Goal: Task Accomplishment & Management: Use online tool/utility

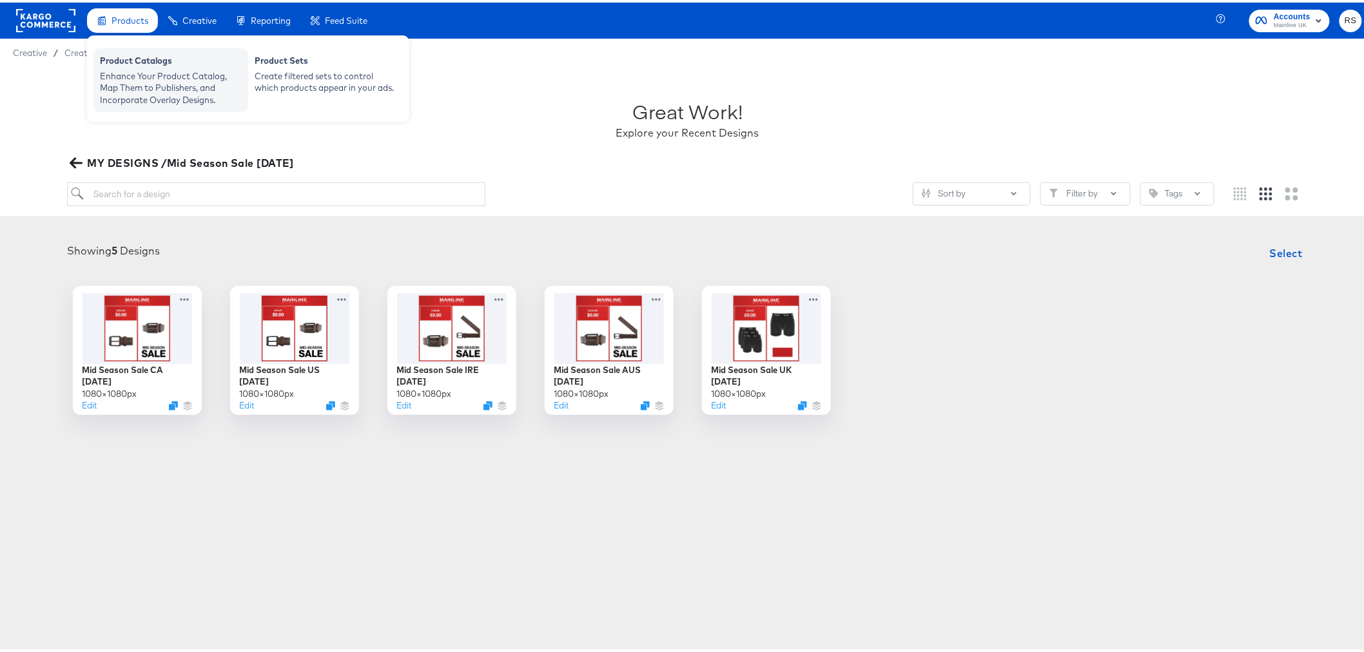
click at [150, 80] on div "Enhance Your Product Catalog, Map Them to Publishers, and Incorporate Overlay D…" at bounding box center [171, 86] width 142 height 36
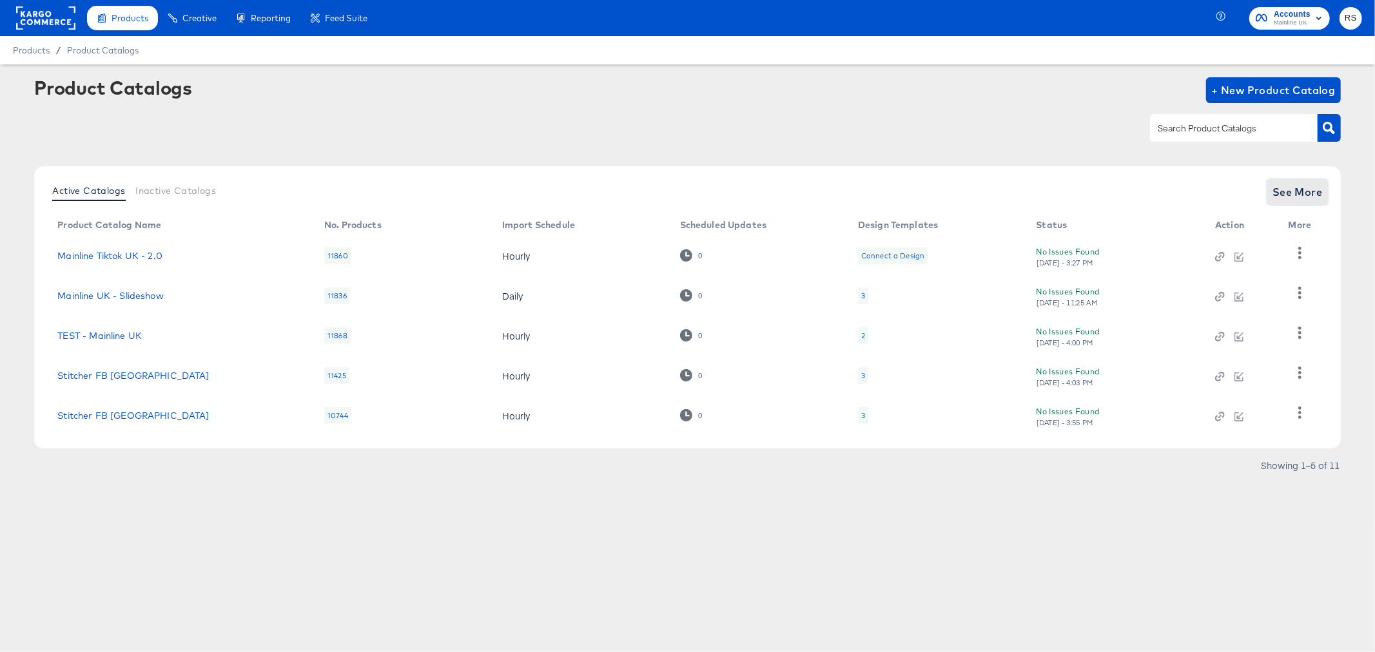
click at [1300, 181] on button "See More" at bounding box center [1297, 192] width 61 height 26
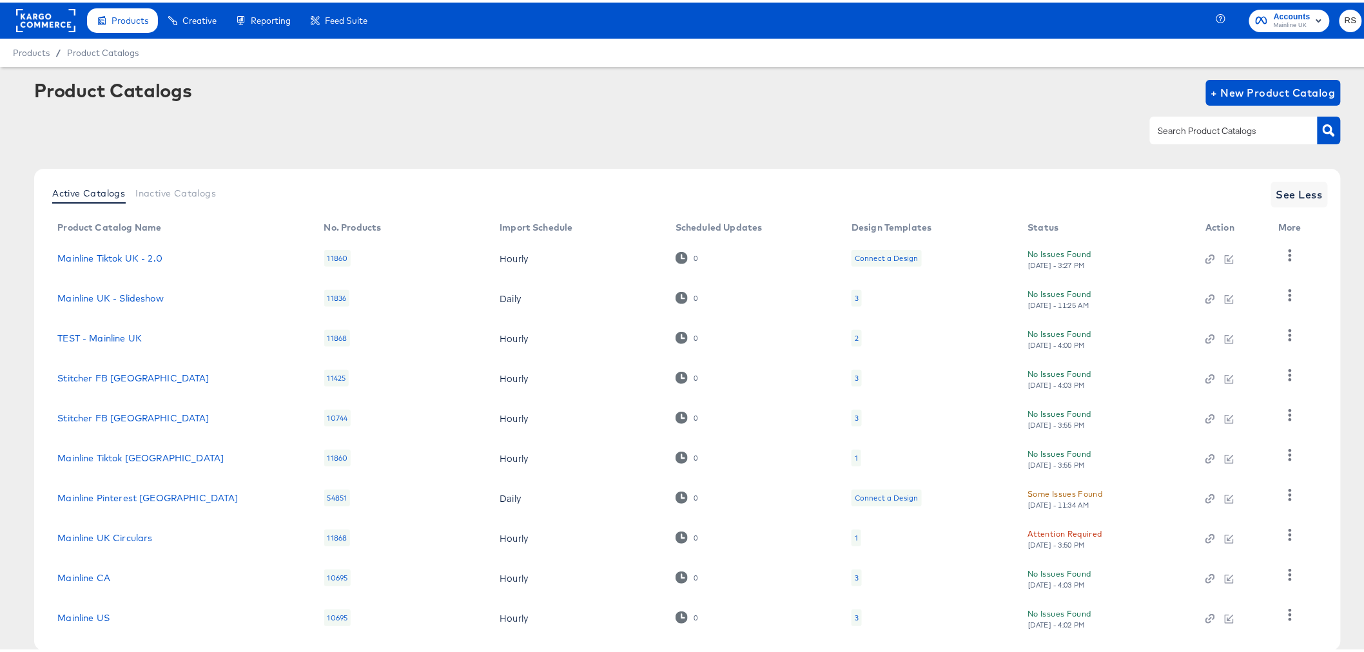
scroll to position [68, 0]
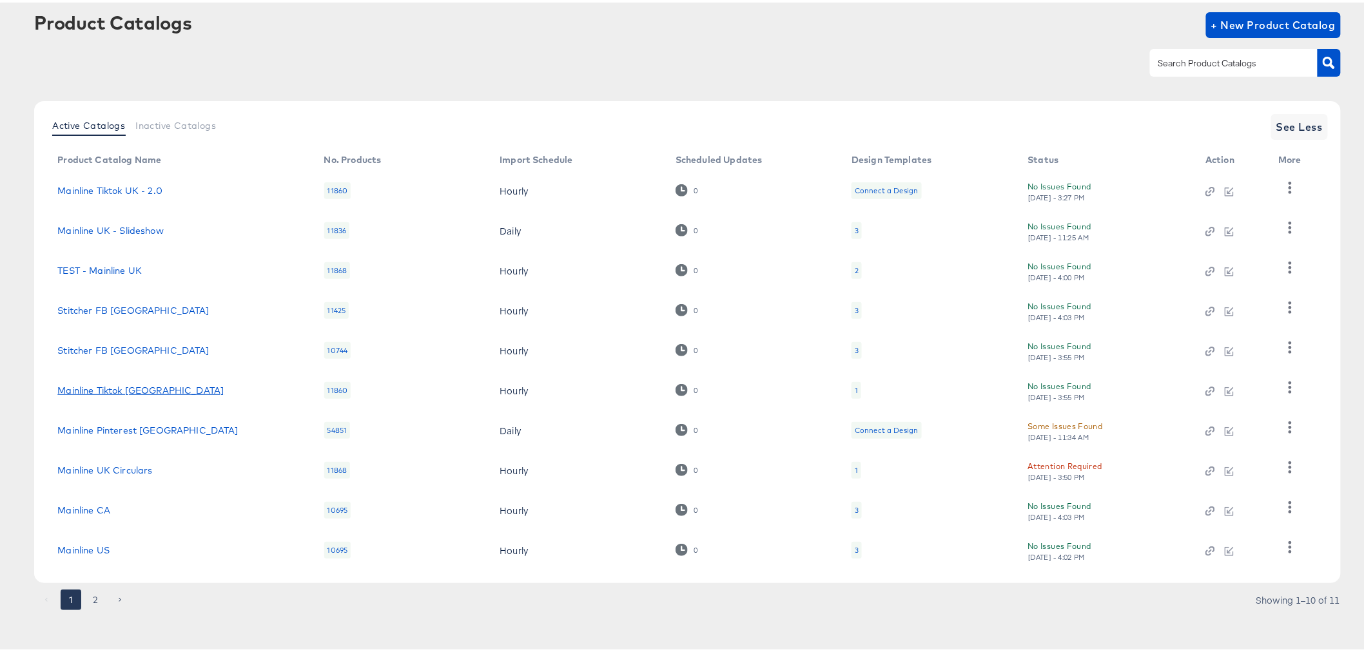
click at [118, 391] on link "Mainline Tiktok [GEOGRAPHIC_DATA]" at bounding box center [140, 388] width 166 height 10
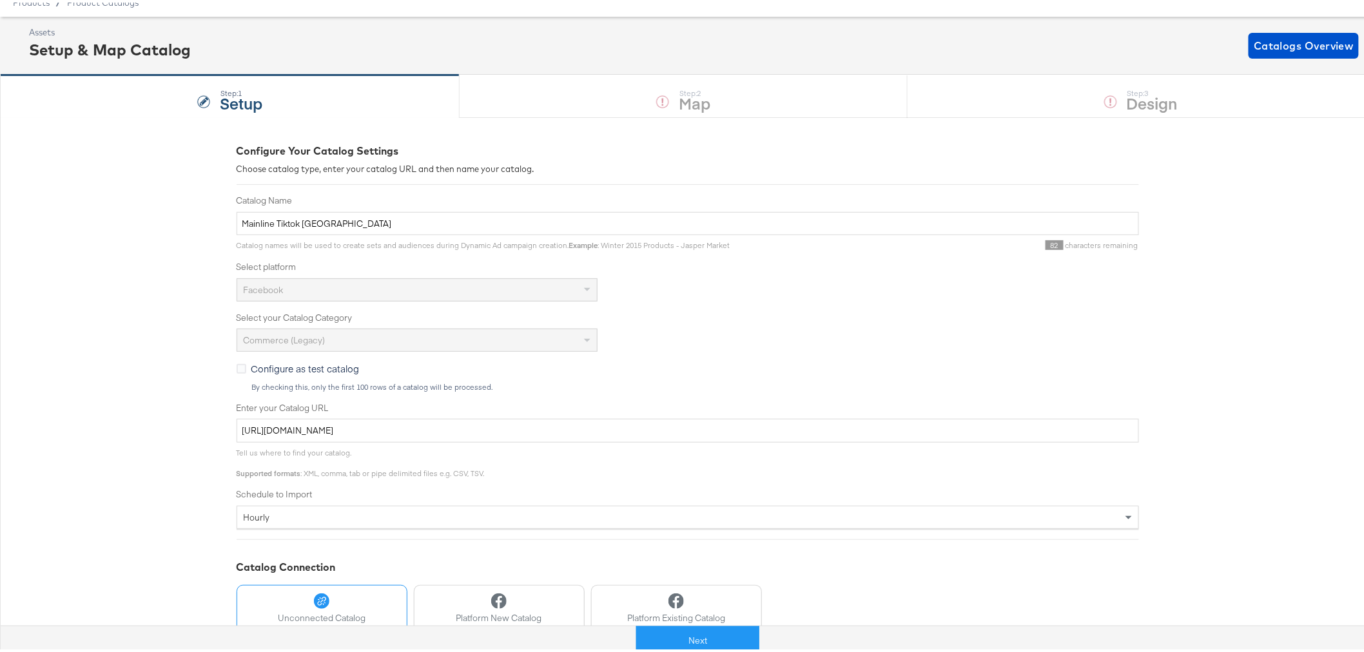
scroll to position [153, 0]
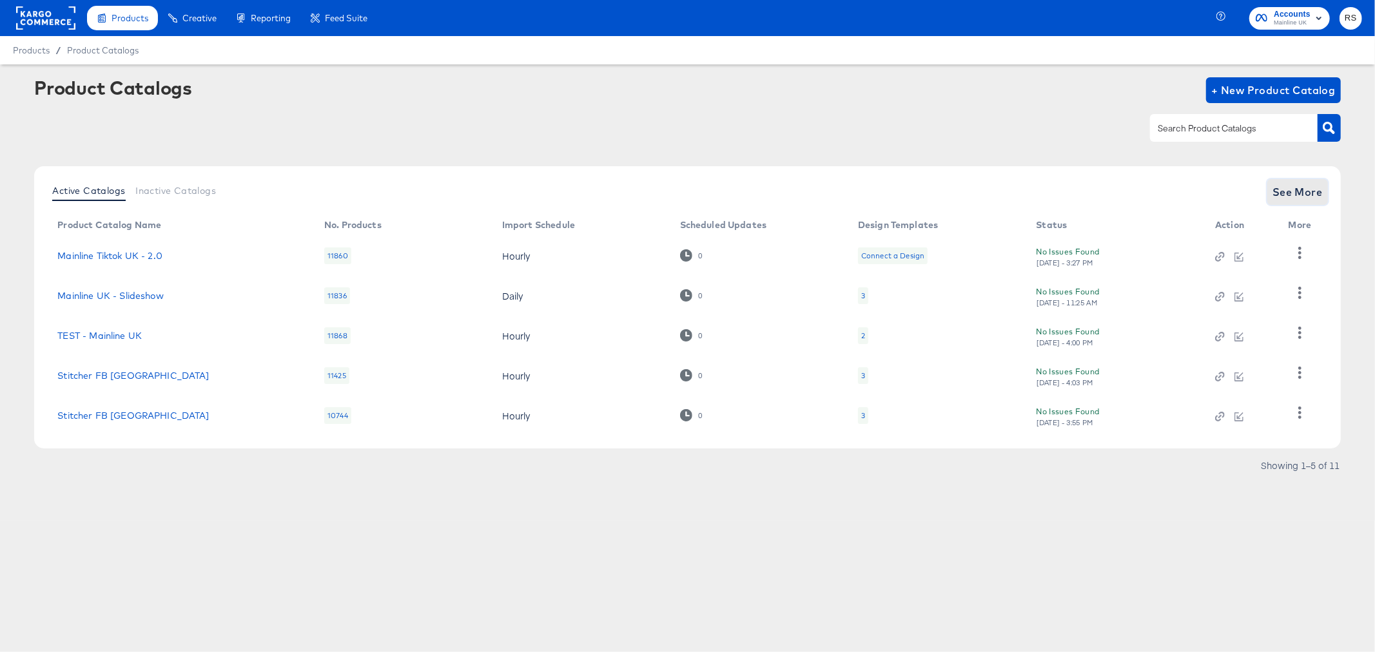
click at [1306, 189] on span "See More" at bounding box center [1297, 192] width 50 height 18
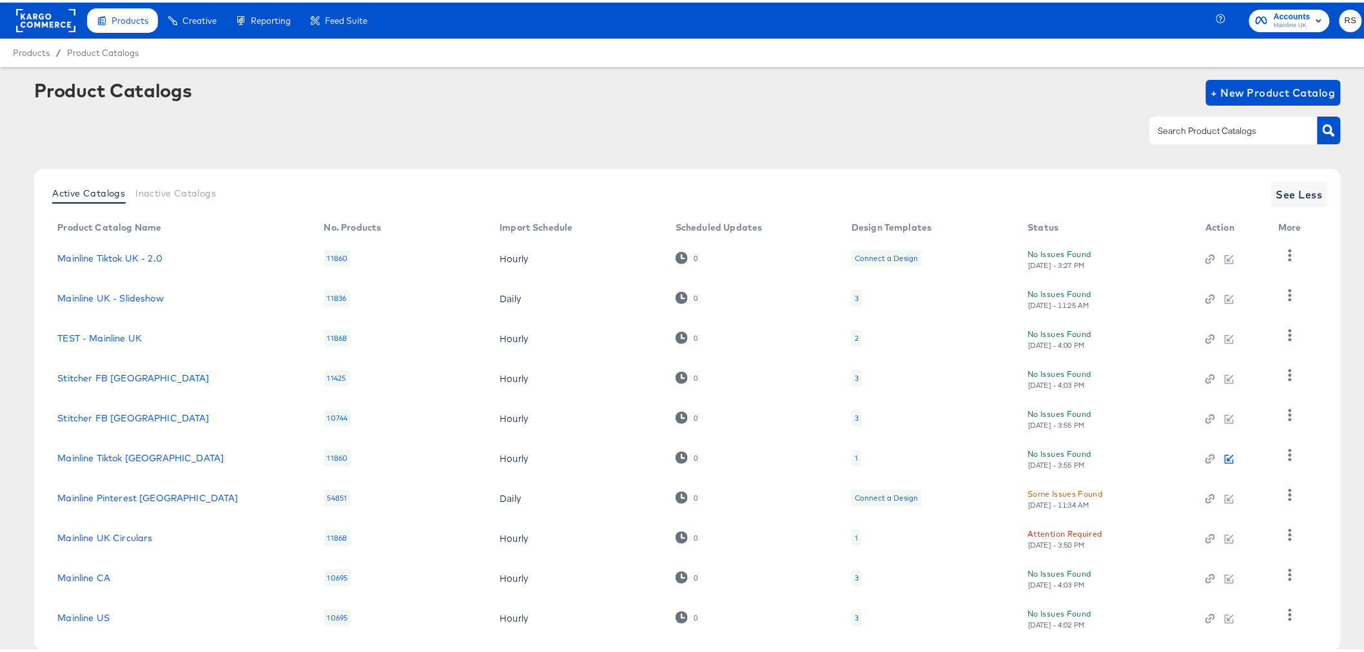
click at [1228, 458] on icon "button" at bounding box center [1230, 455] width 6 height 6
click at [89, 458] on link "Mainline Tiktok [GEOGRAPHIC_DATA]" at bounding box center [140, 455] width 166 height 10
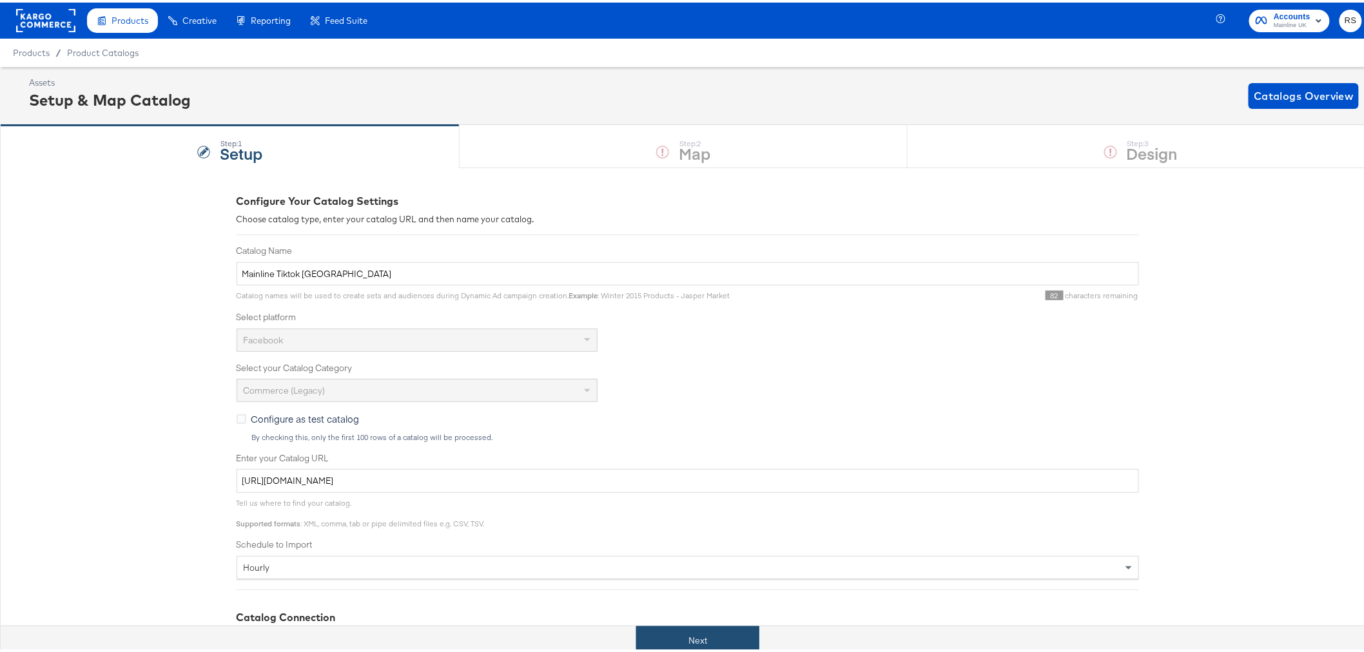
click at [706, 639] on button "Next" at bounding box center [697, 638] width 123 height 29
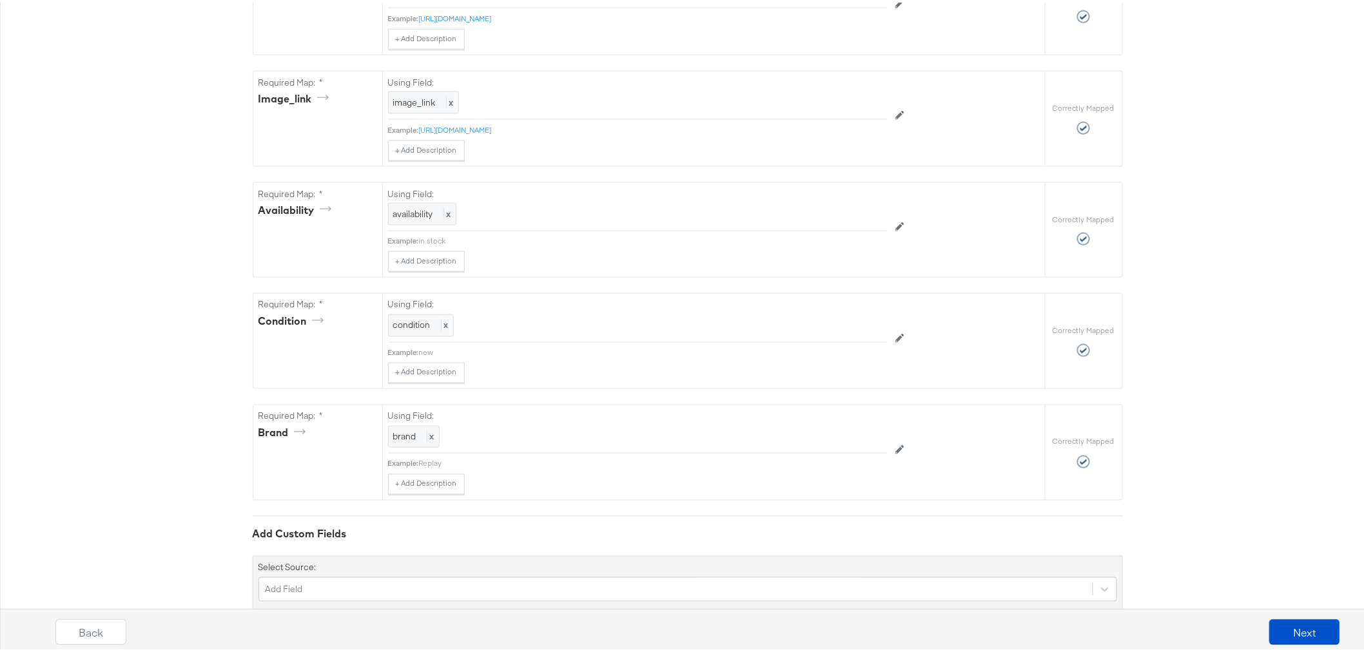
scroll to position [828, 0]
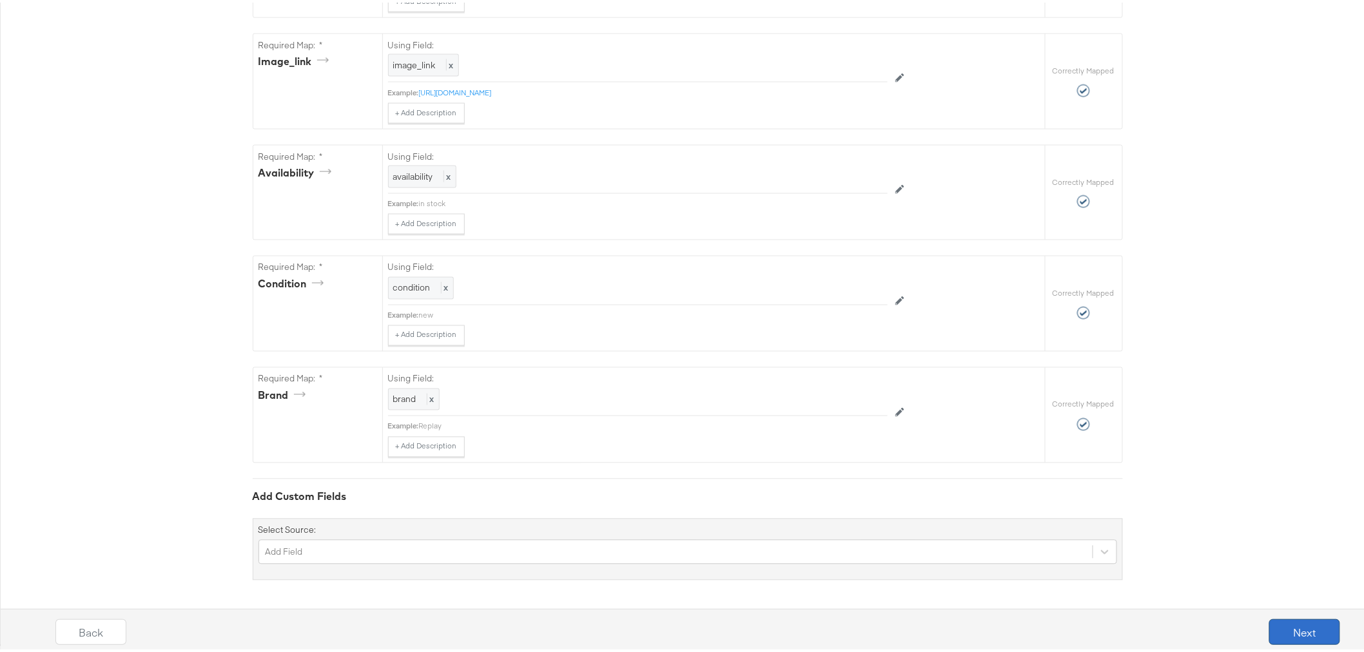
click at [1311, 629] on button "Next" at bounding box center [1304, 630] width 71 height 26
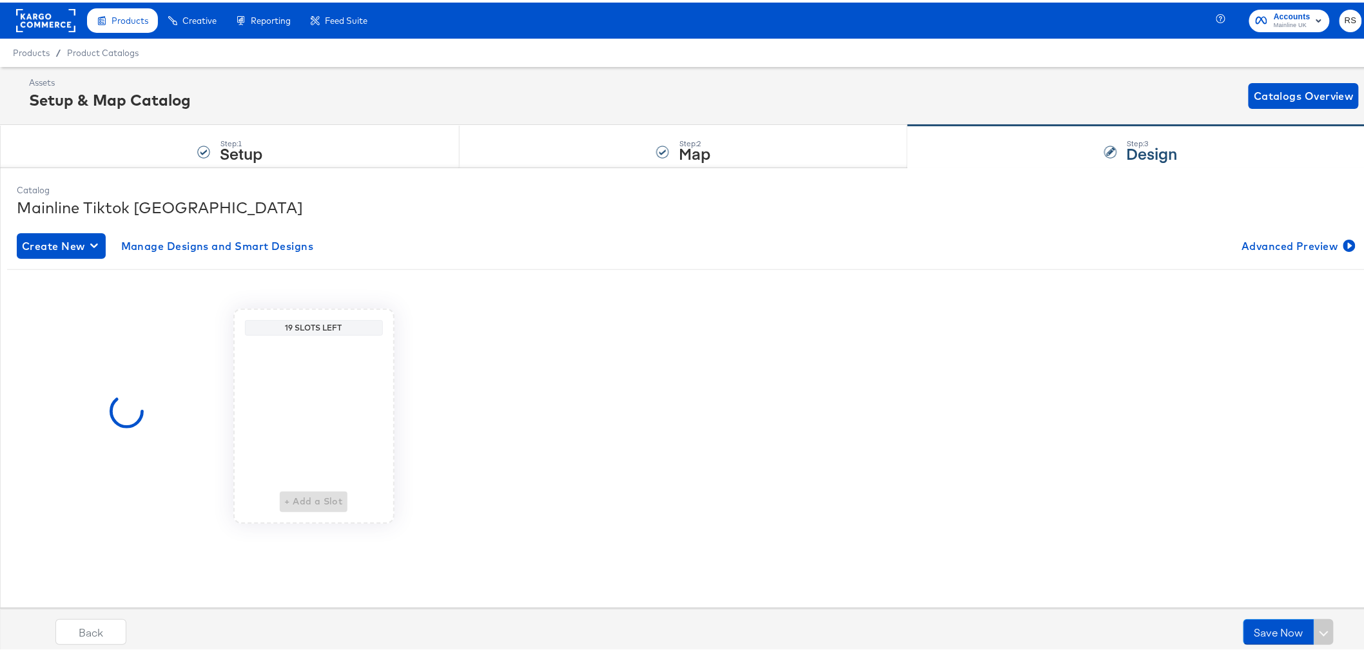
scroll to position [0, 0]
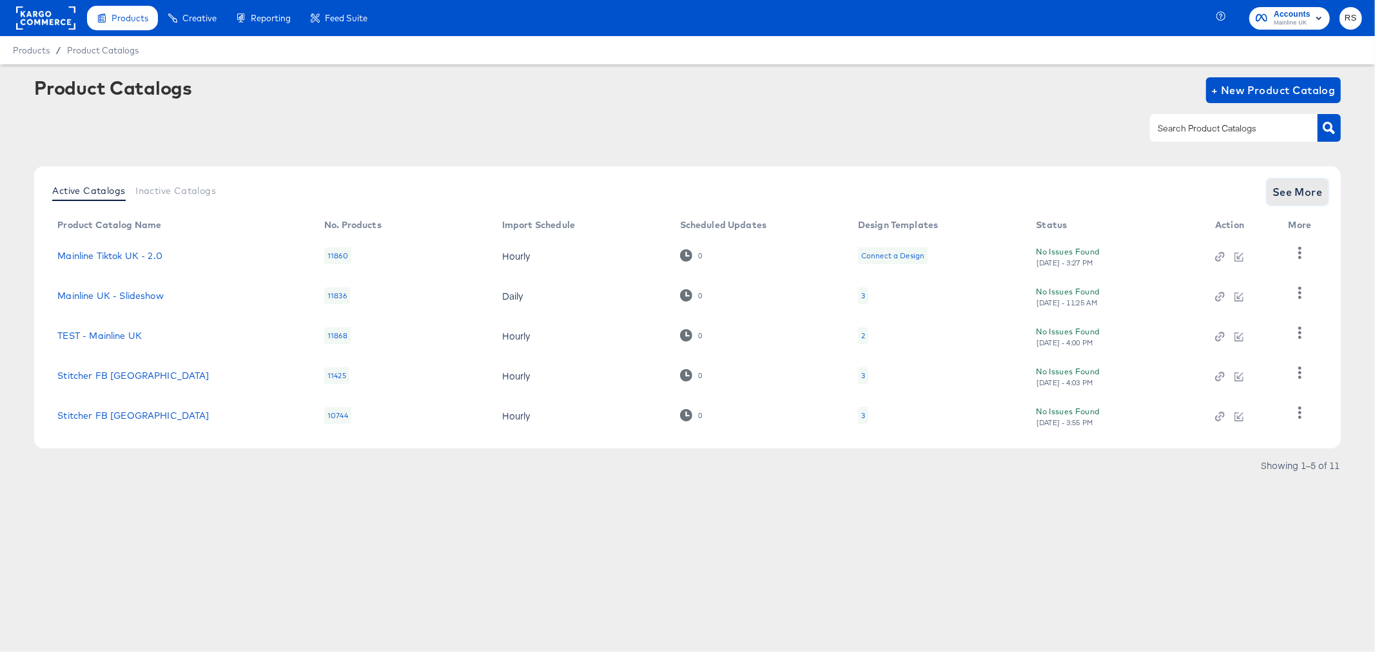
click at [1315, 194] on span "See More" at bounding box center [1297, 192] width 50 height 18
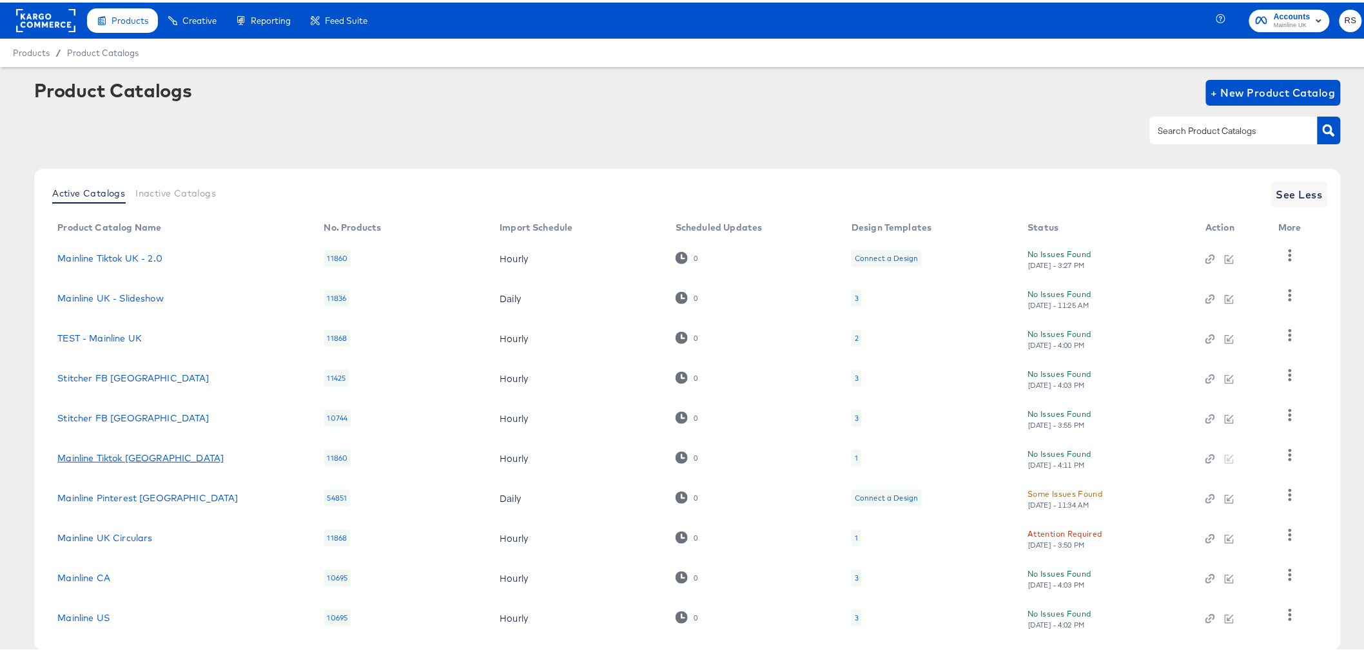
click at [94, 456] on link "Mainline Tiktok [GEOGRAPHIC_DATA]" at bounding box center [140, 455] width 166 height 10
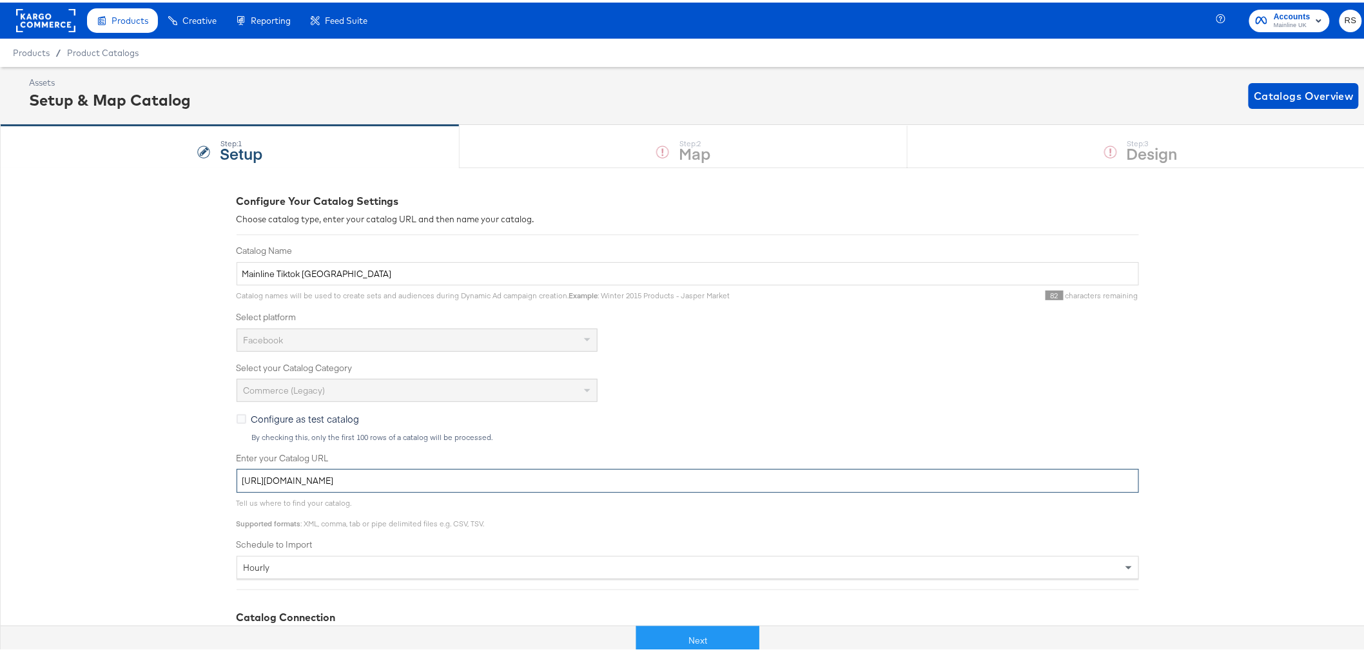
click at [429, 480] on input "[URL][DOMAIN_NAME]" at bounding box center [688, 479] width 902 height 24
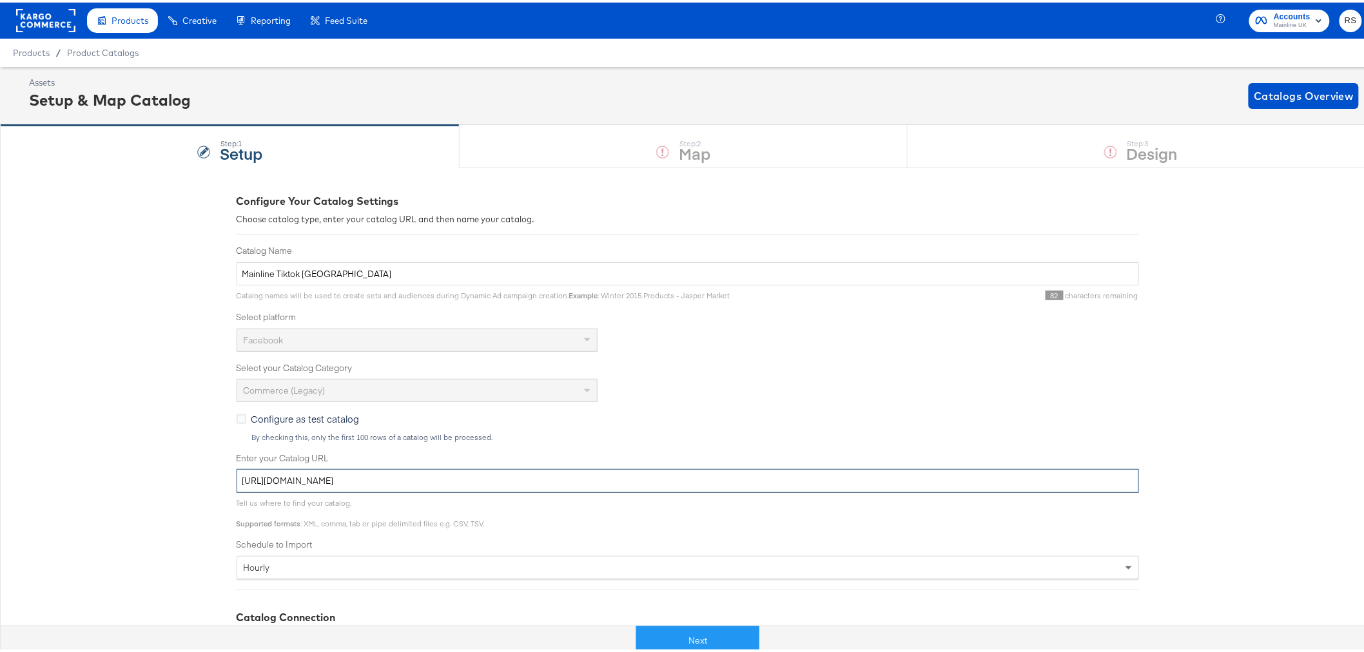
click at [429, 480] on input "[URL][DOMAIN_NAME]" at bounding box center [688, 479] width 902 height 24
click at [701, 634] on button "Next" at bounding box center [697, 638] width 123 height 29
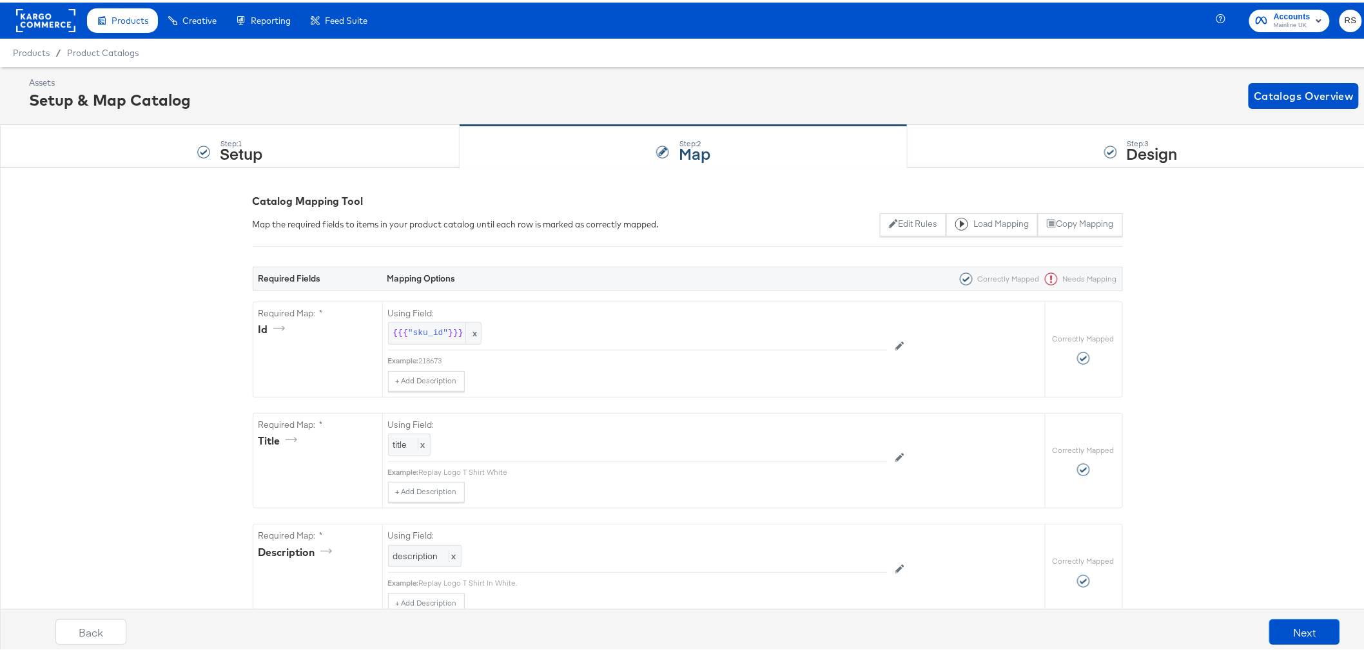
drag, startPoint x: 372, startPoint y: 52, endPoint x: 696, endPoint y: 99, distance: 327.5
click at [0, 0] on div "My Designs" at bounding box center [0, 0] width 0 height 0
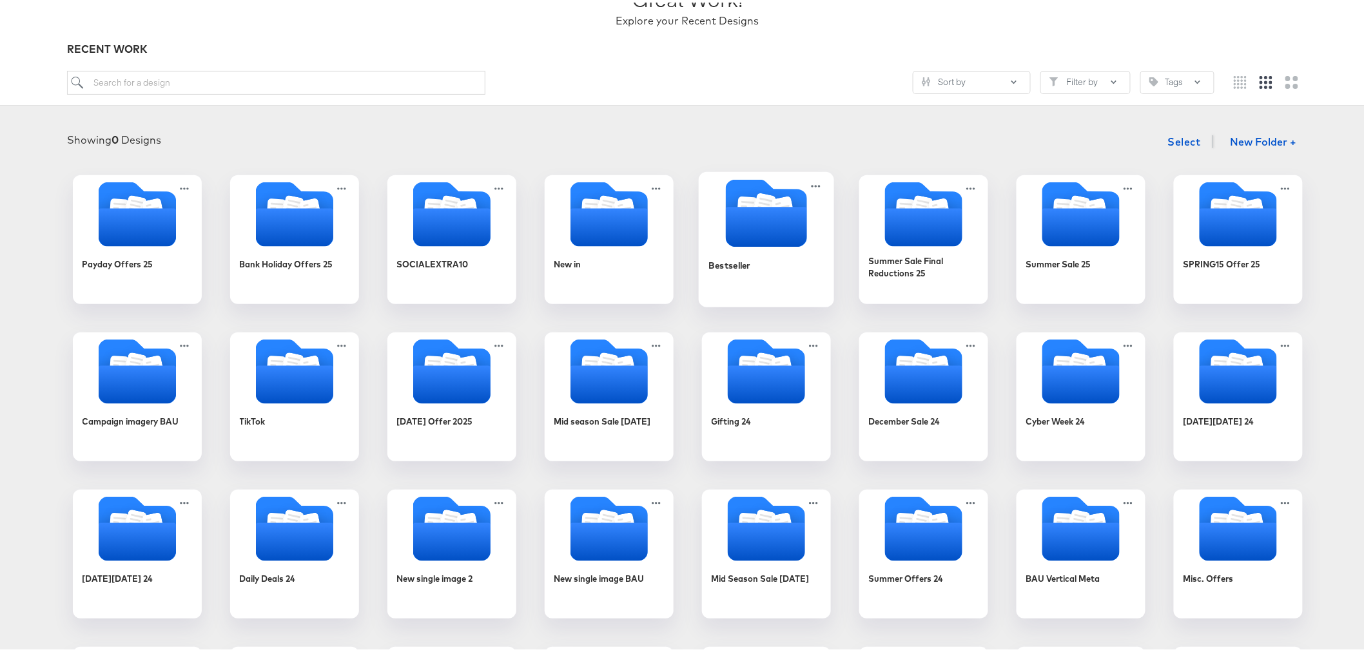
scroll to position [143, 0]
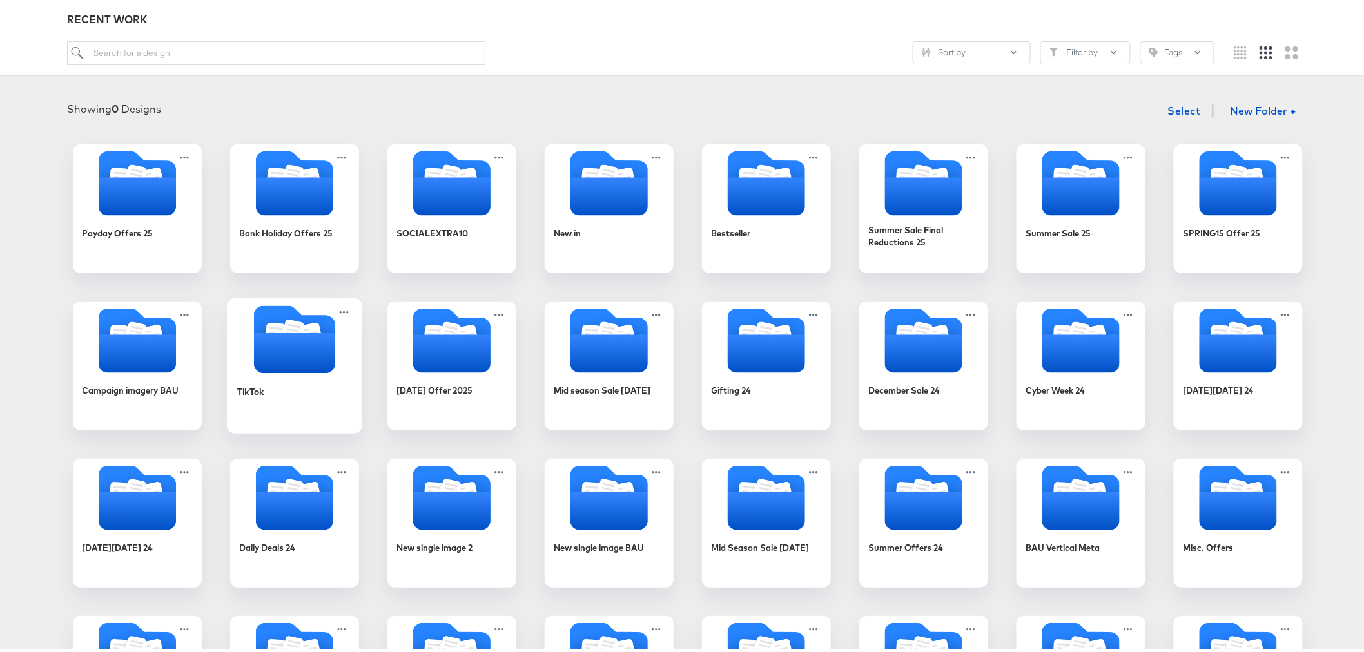
click at [266, 330] on g "Folder" at bounding box center [294, 337] width 104 height 68
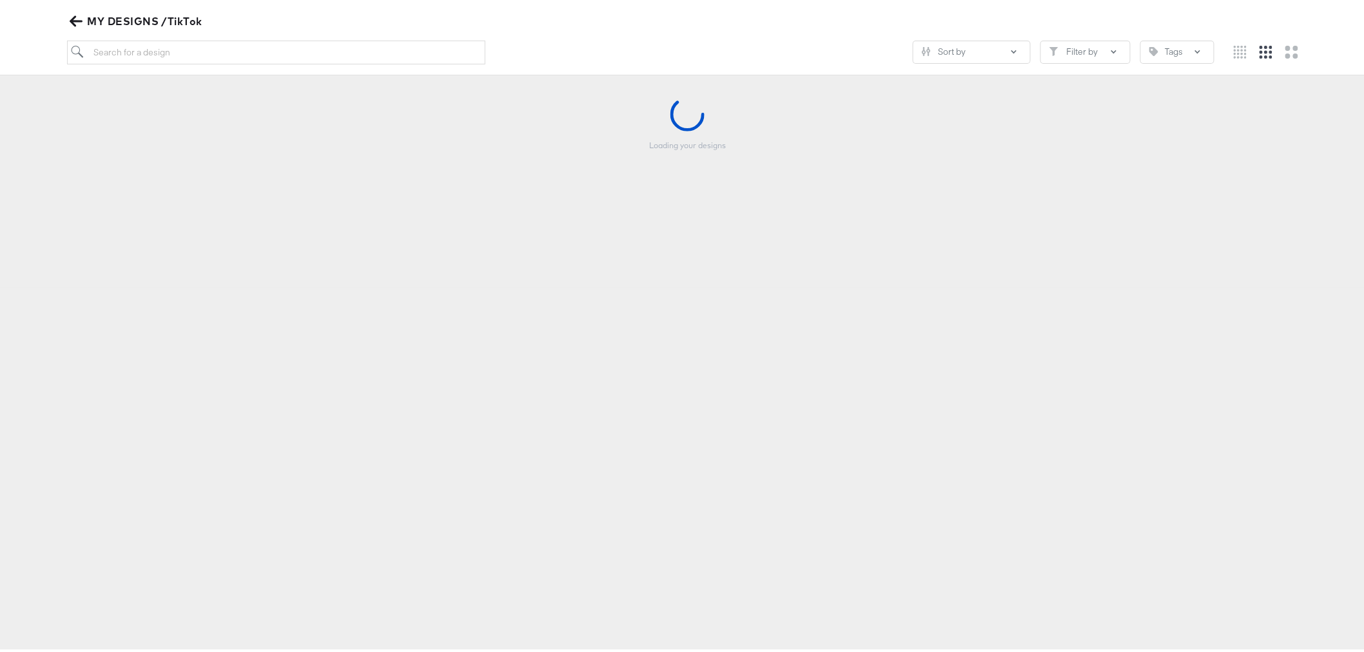
scroll to position [142, 0]
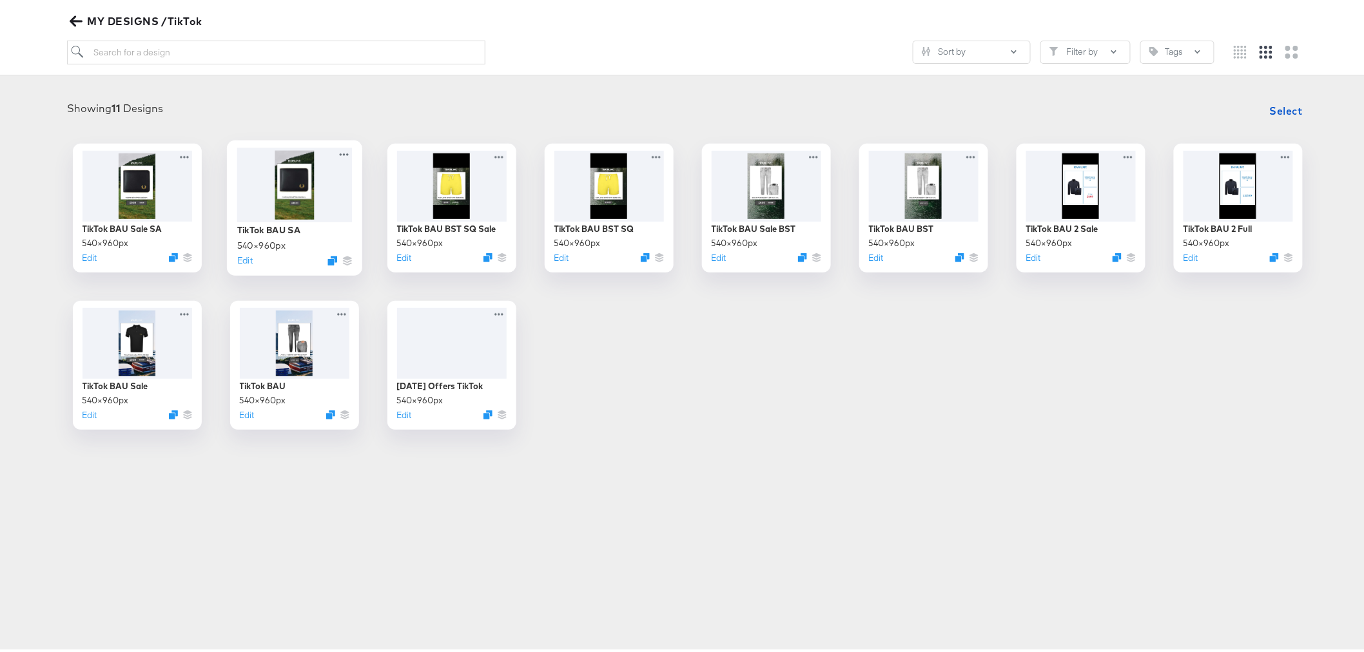
click at [282, 193] on div at bounding box center [294, 182] width 115 height 74
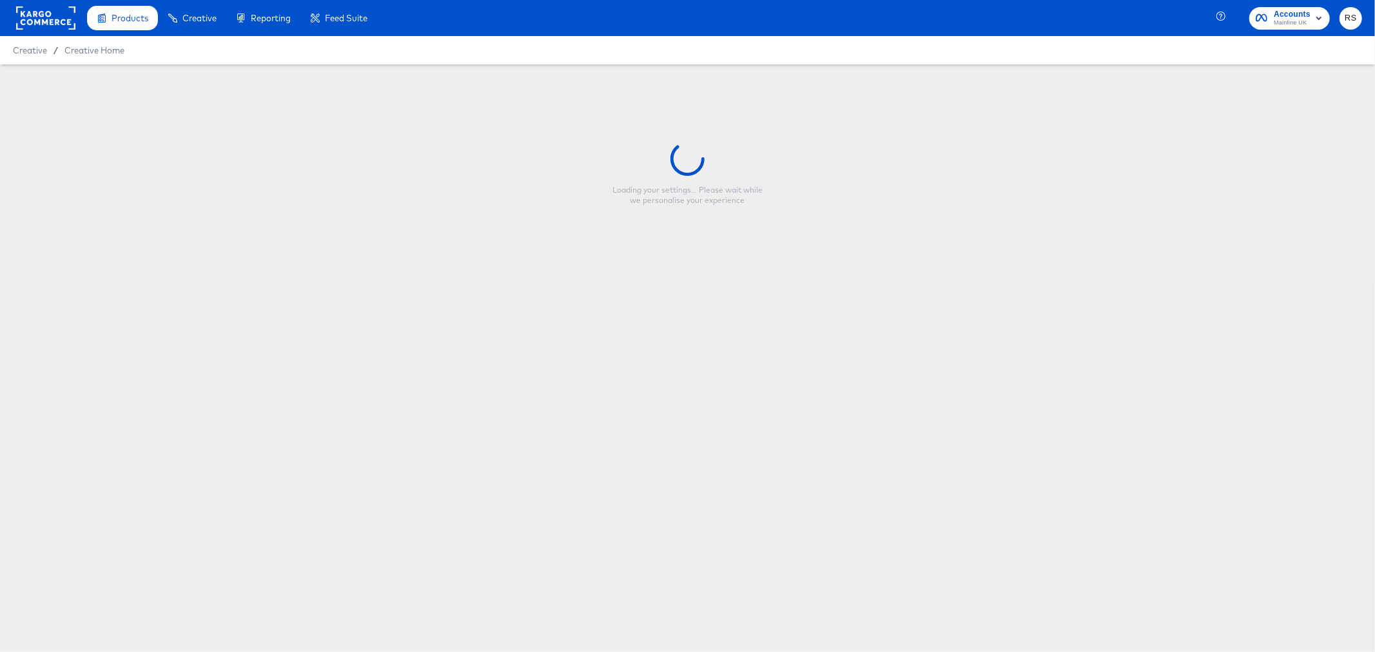
type input "TikTok BAU SA"
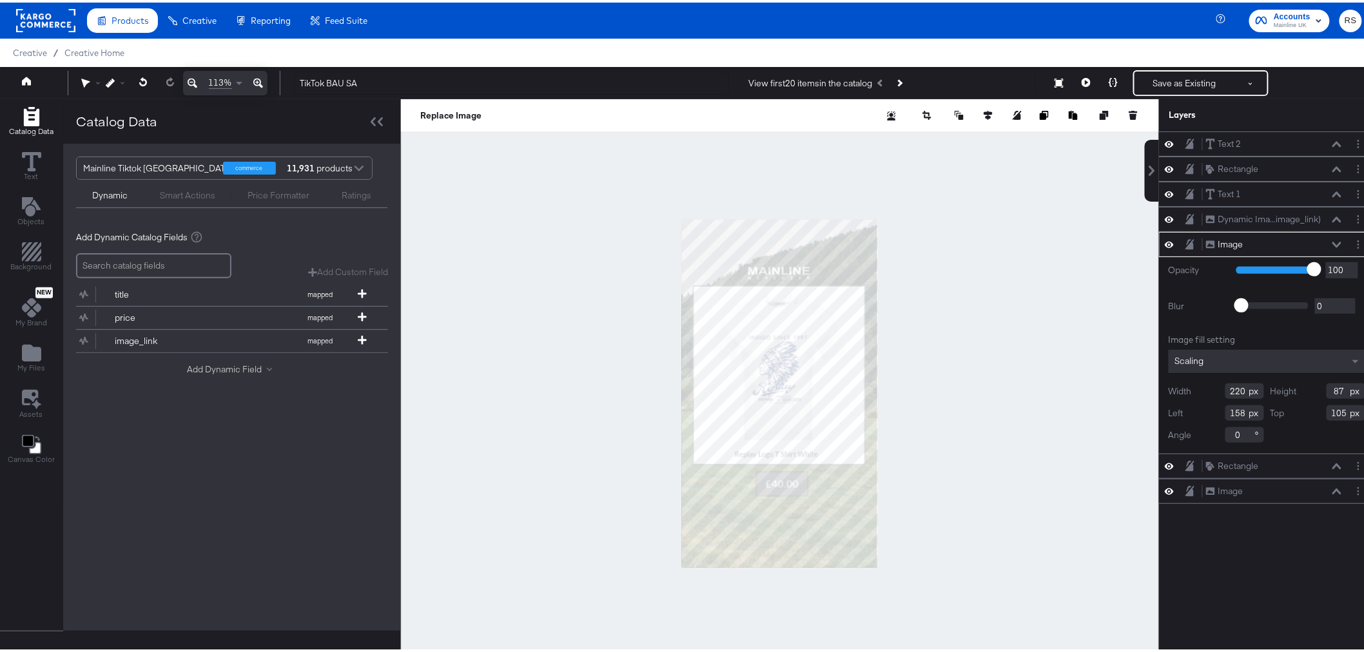
click at [210, 369] on button "Add Dynamic Field" at bounding box center [232, 367] width 90 height 12
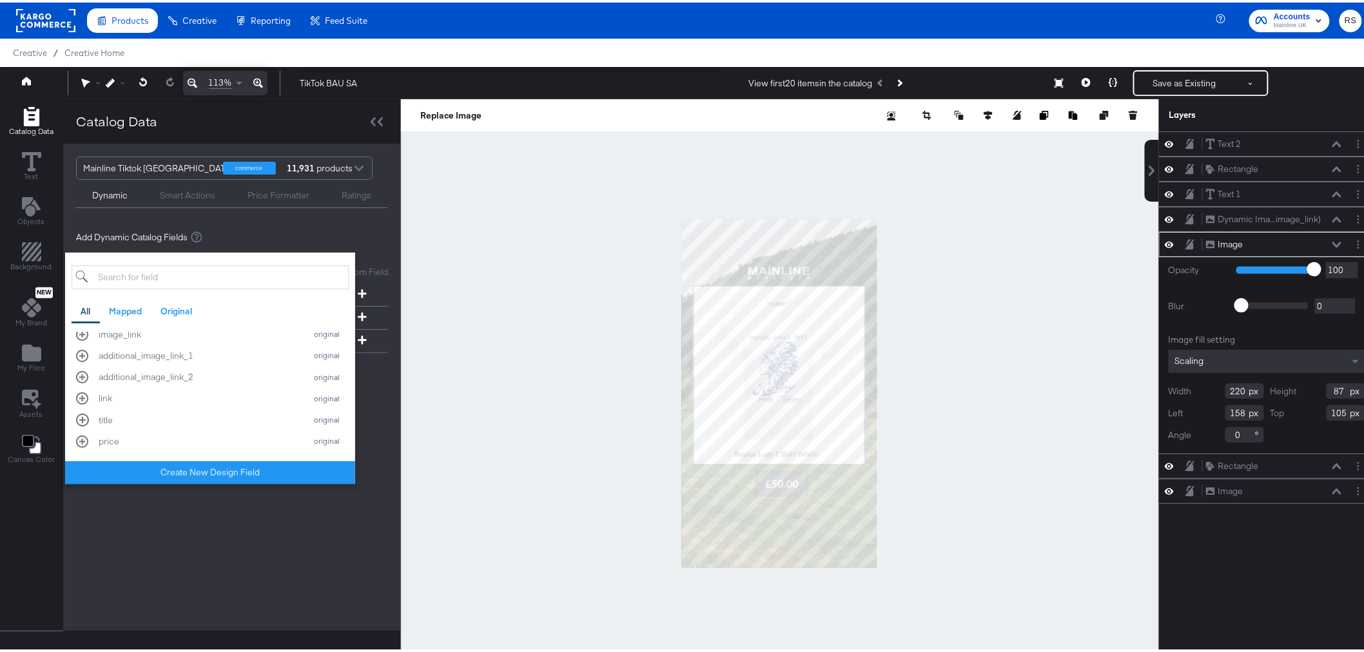
scroll to position [255, 0]
click at [210, 382] on div "additional_image_link_1" at bounding box center [199, 386] width 200 height 12
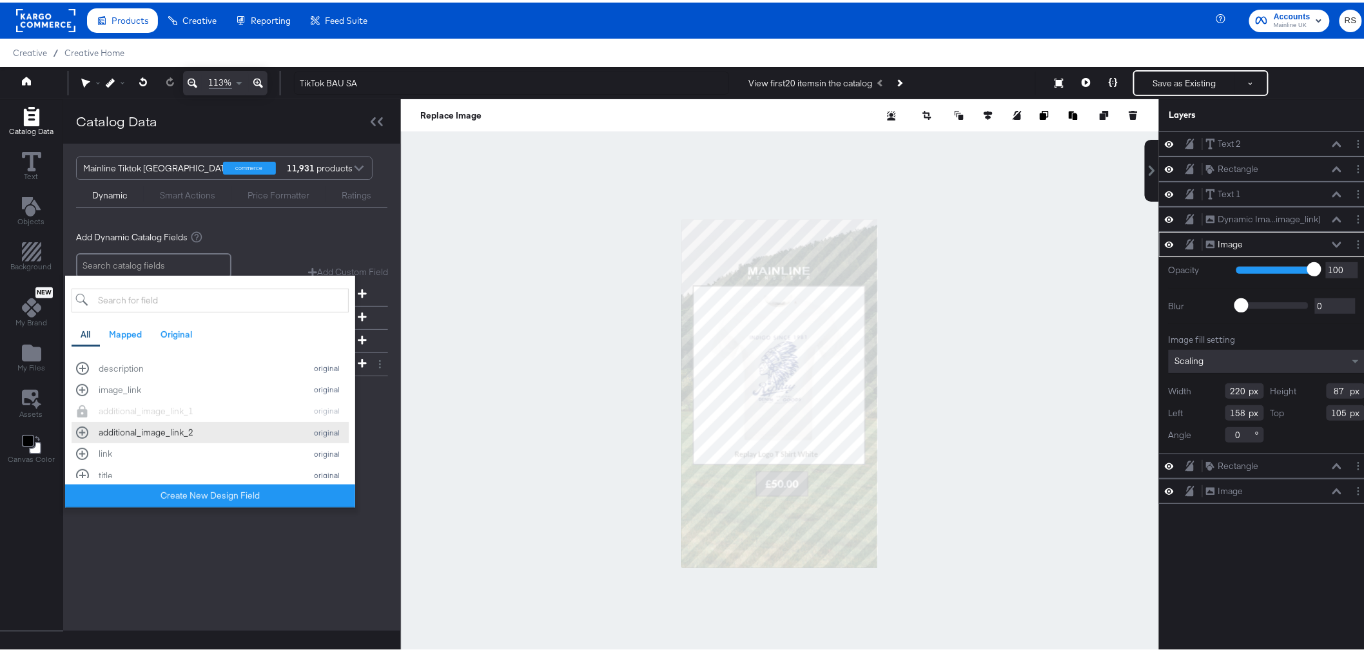
click at [200, 434] on div "additional_image_link_2" at bounding box center [199, 430] width 200 height 12
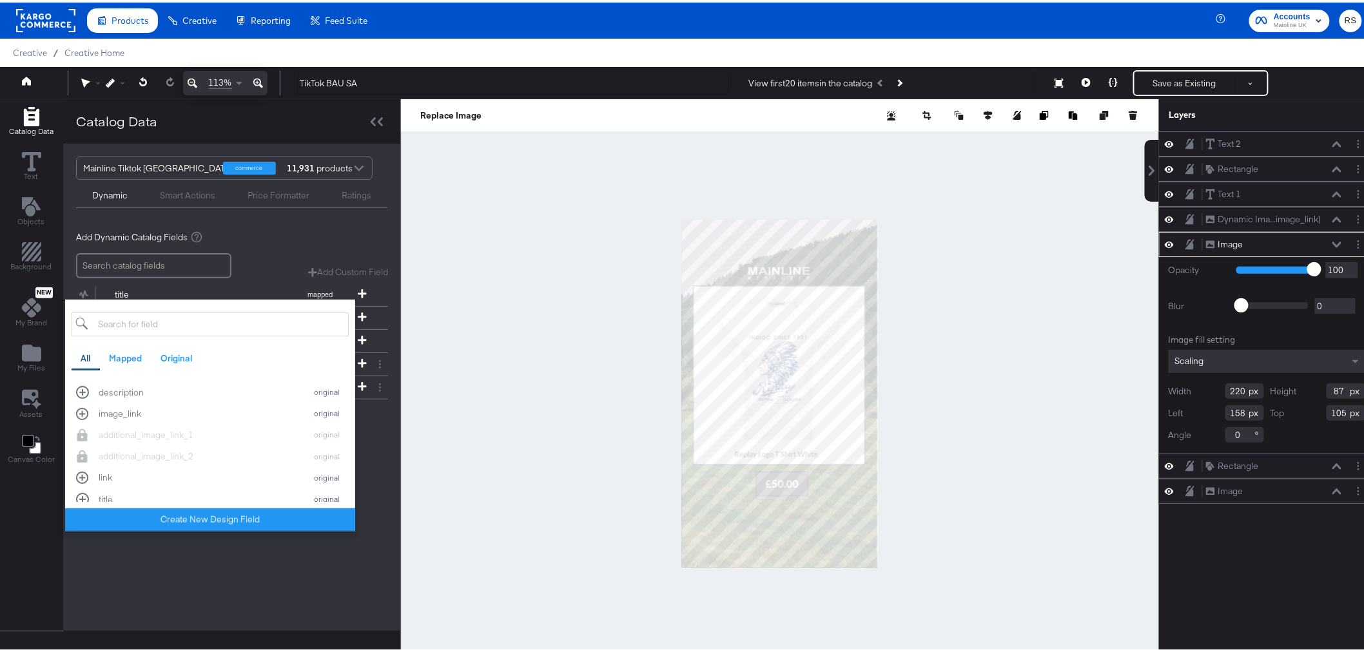
click at [282, 574] on div "Mainline Tiktok UK commerce 11,931 products Dynamic Smart Actions Price Formatt…" at bounding box center [232, 384] width 338 height 487
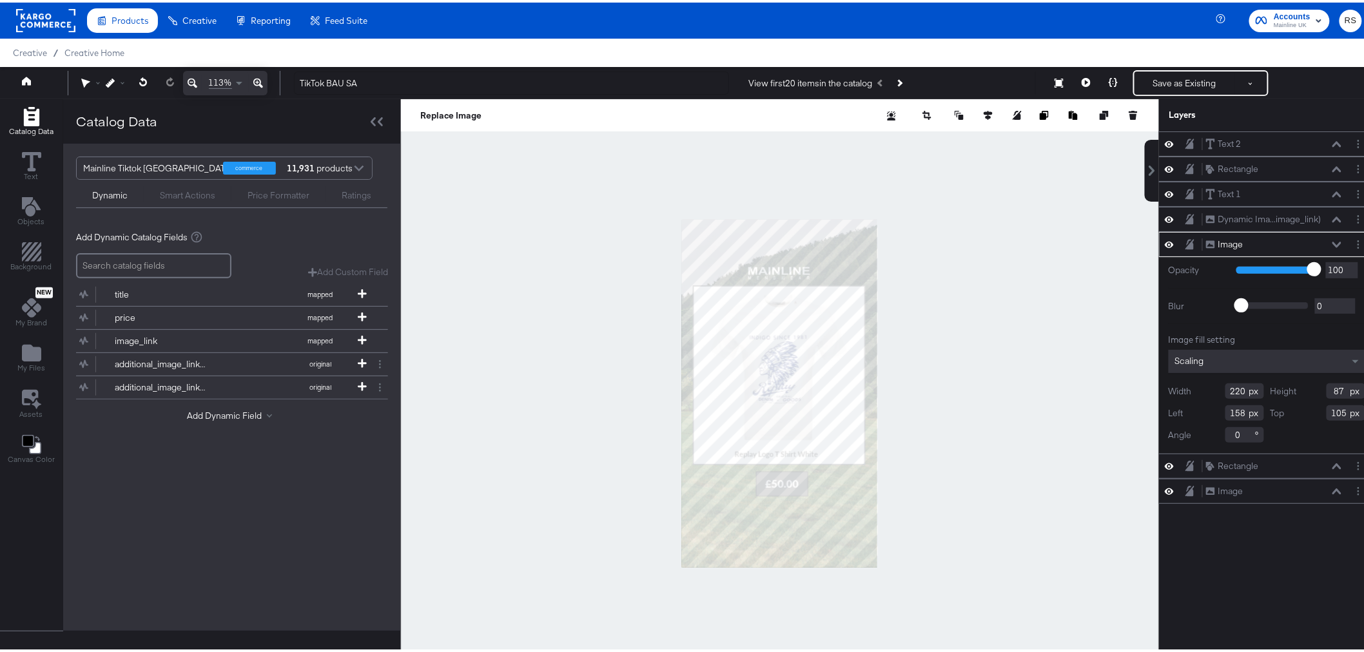
click at [243, 470] on div "Mainline Tiktok UK commerce 11,931 products Dynamic Smart Actions Price Formatt…" at bounding box center [232, 384] width 338 height 487
click at [190, 360] on div "additional_image_link_1" at bounding box center [161, 362] width 93 height 12
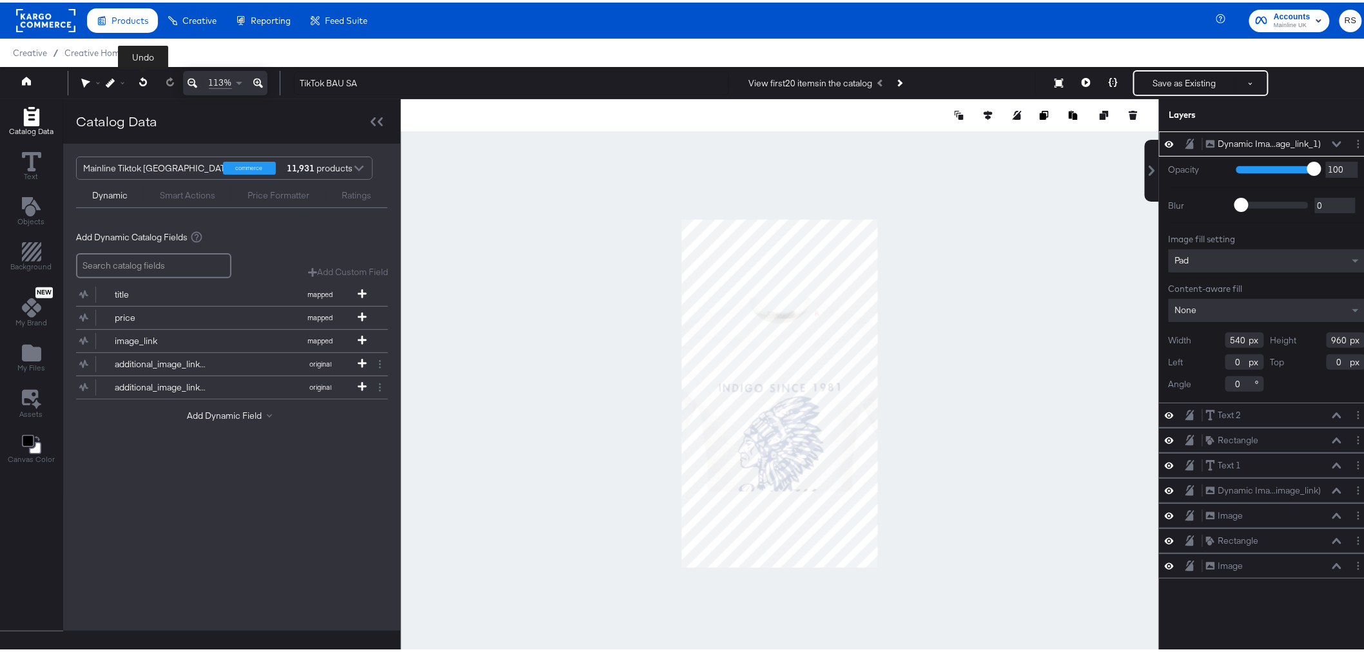
click at [146, 81] on icon at bounding box center [143, 79] width 8 height 9
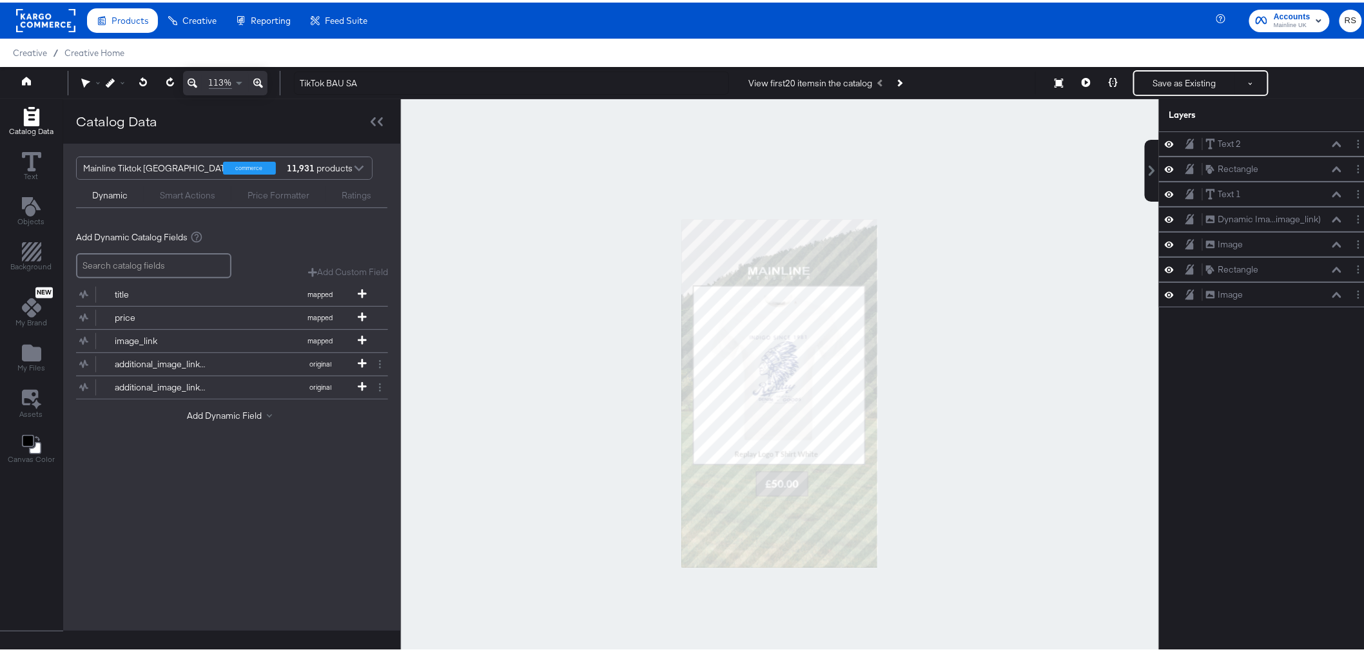
click at [1086, 262] on div at bounding box center [780, 391] width 758 height 588
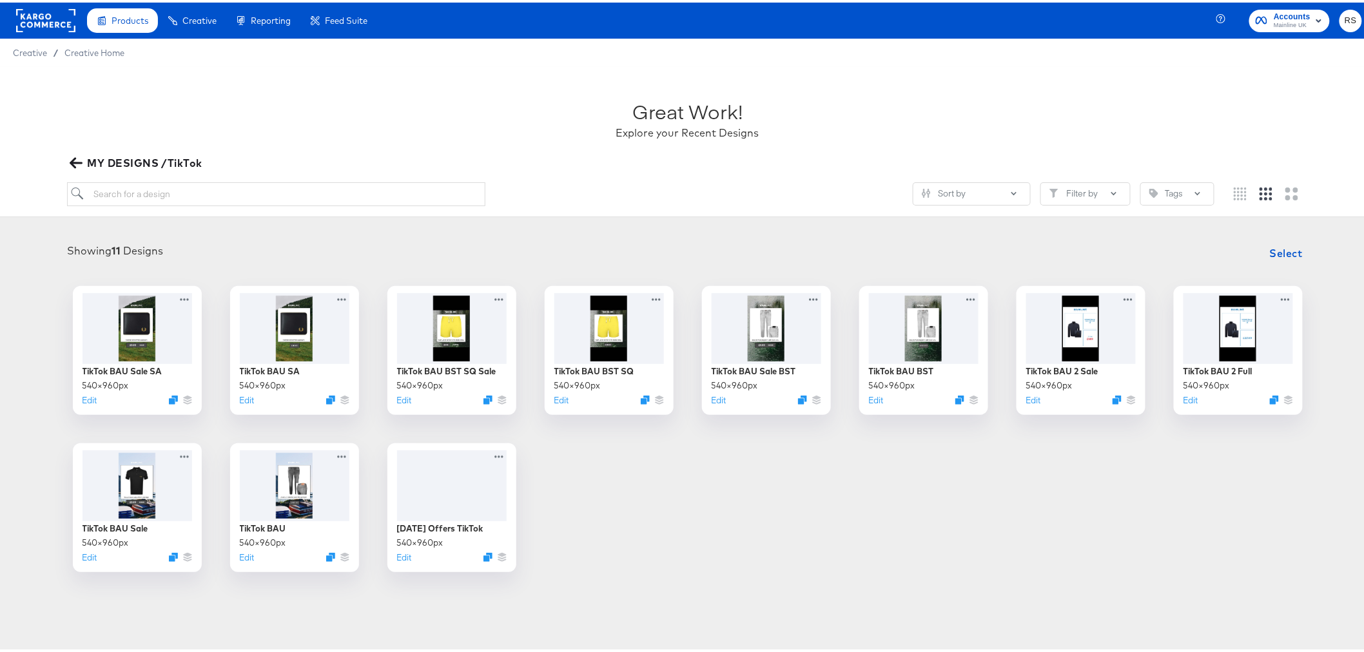
click at [916, 95] on div "Great Work! Explore your Recent Designs" at bounding box center [687, 111] width 1240 height 81
